Goal: Transaction & Acquisition: Purchase product/service

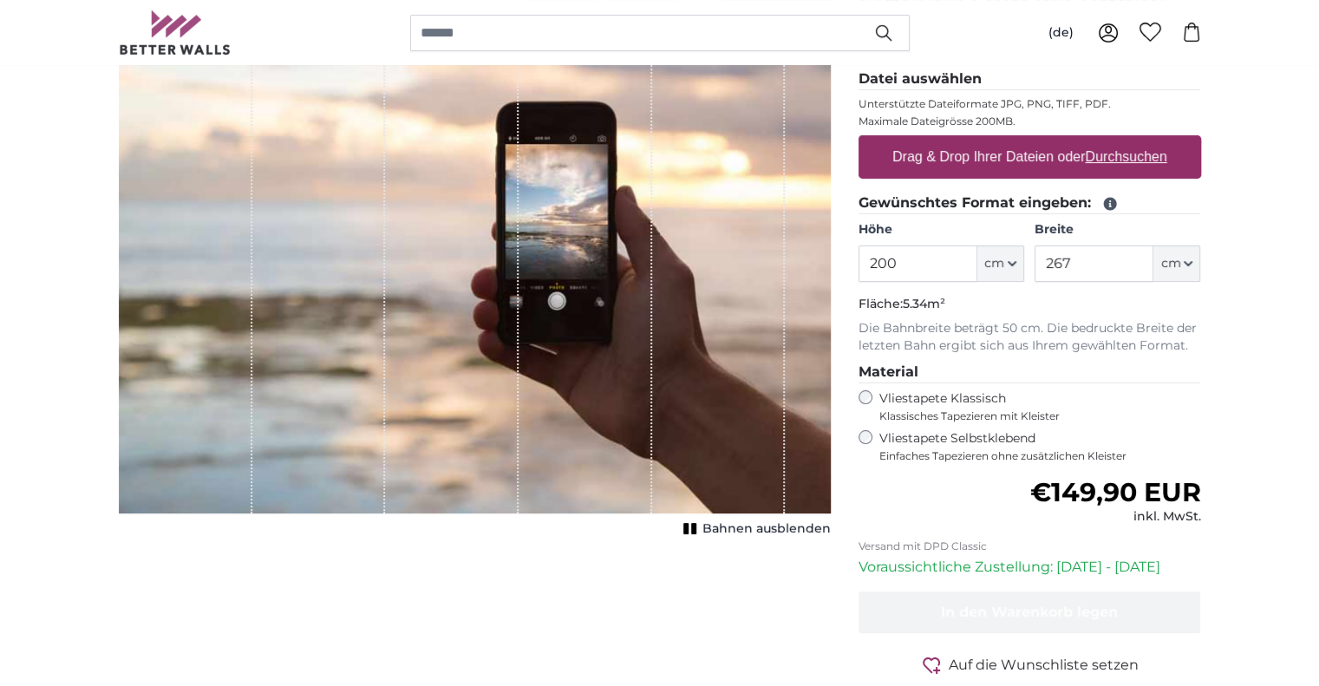
scroll to position [272, 0]
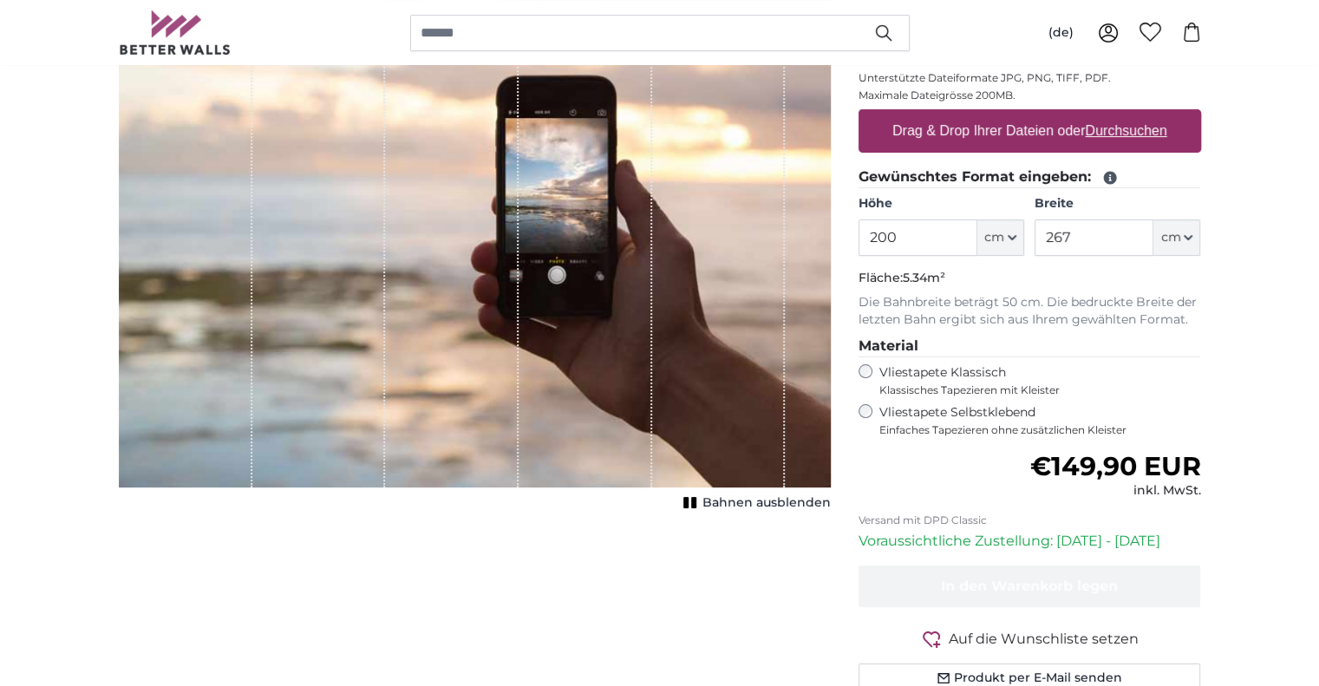
click at [917, 225] on input "200" at bounding box center [917, 237] width 119 height 36
type input "1"
type input "200"
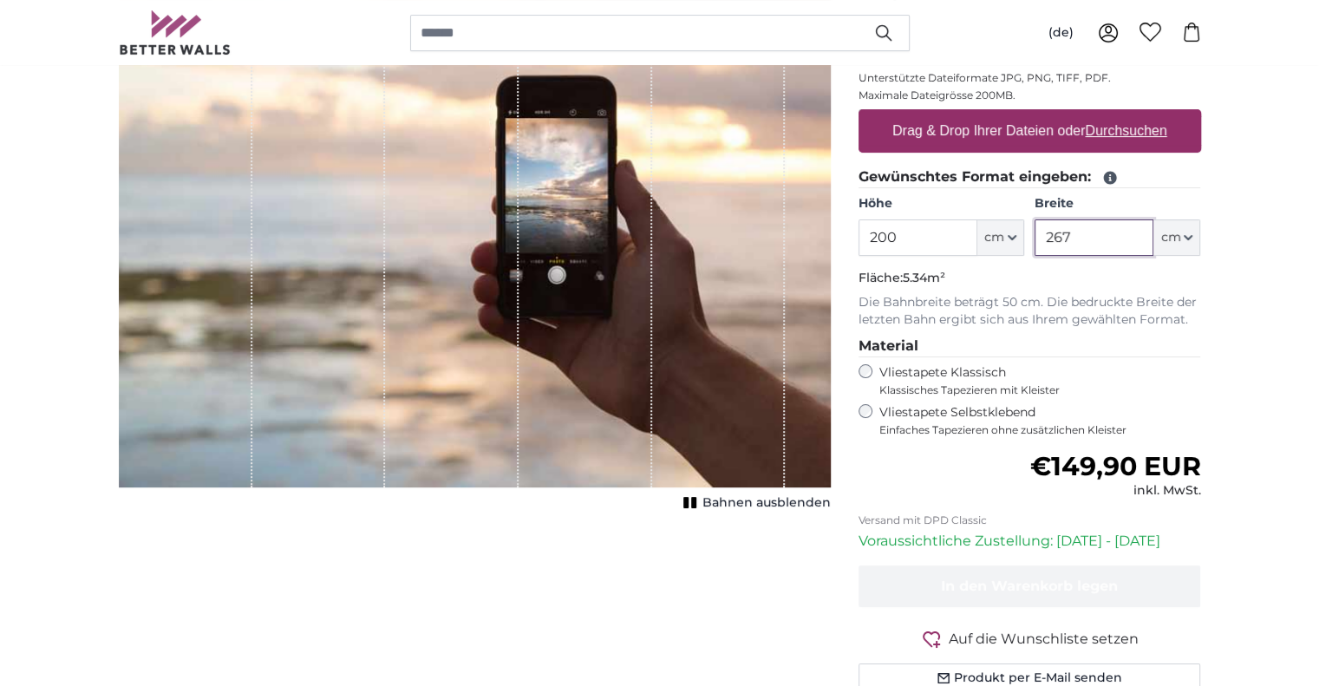
click at [1088, 247] on input "267" at bounding box center [1093, 237] width 119 height 36
type input "225"
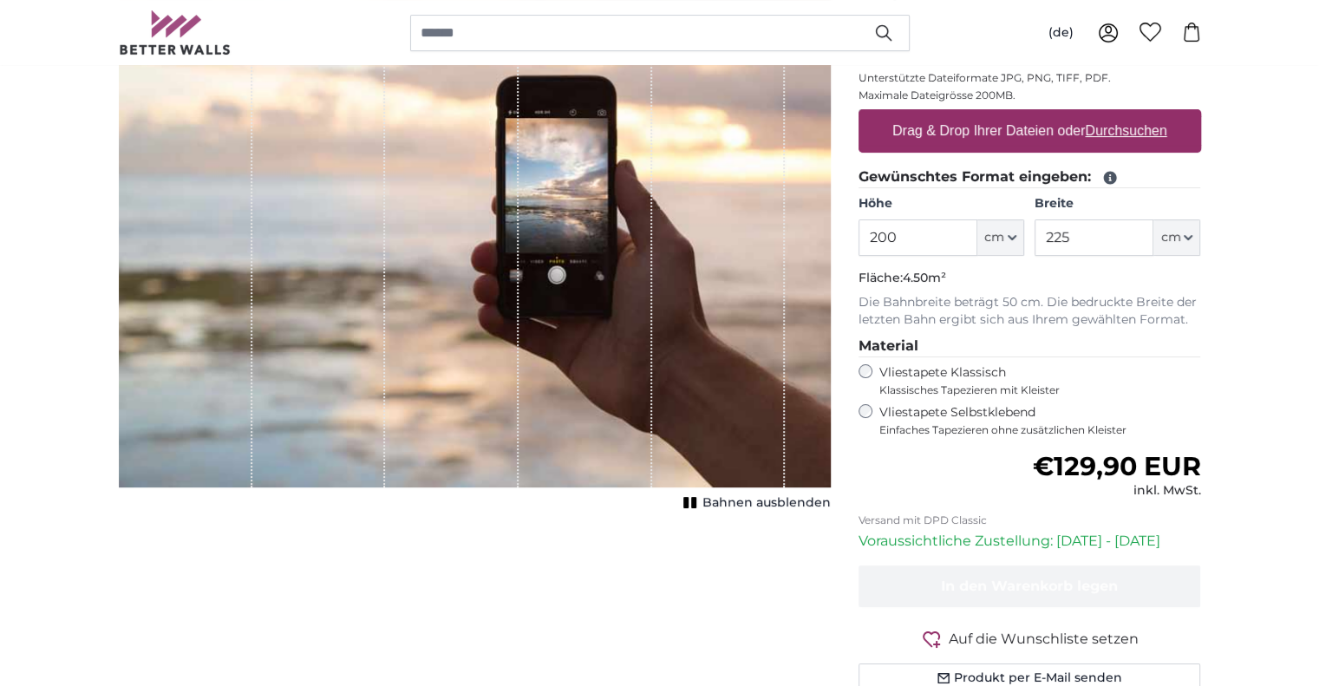
click at [981, 405] on label "Vliestapete Selbstklebend Einfaches Tapezieren ohne zusätzlichen Kleister" at bounding box center [1040, 420] width 322 height 33
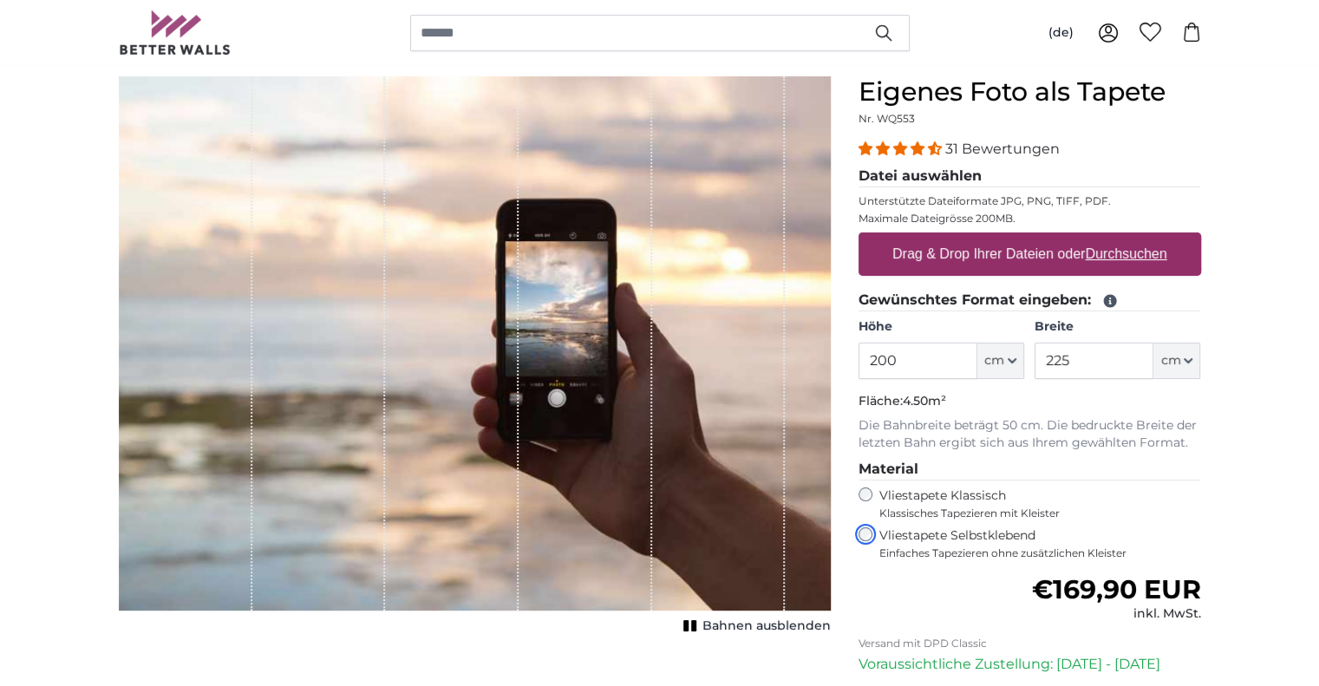
scroll to position [143, 0]
